Goal: Use online tool/utility: Utilize a website feature to perform a specific function

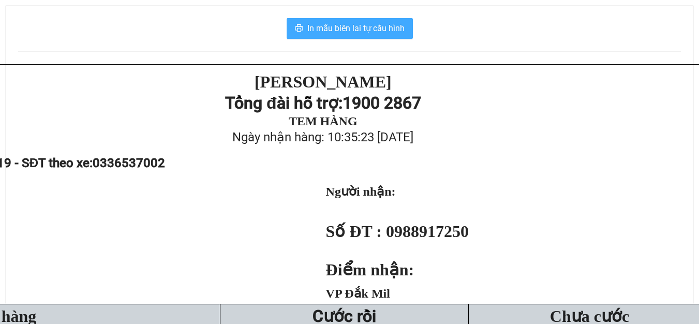
click at [346, 22] on span "In mẫu biên lai tự cấu hình" at bounding box center [355, 28] width 97 height 13
click at [354, 33] on span "In mẫu biên lai tự cấu hình" at bounding box center [355, 28] width 97 height 13
